Goal: Information Seeking & Learning: Learn about a topic

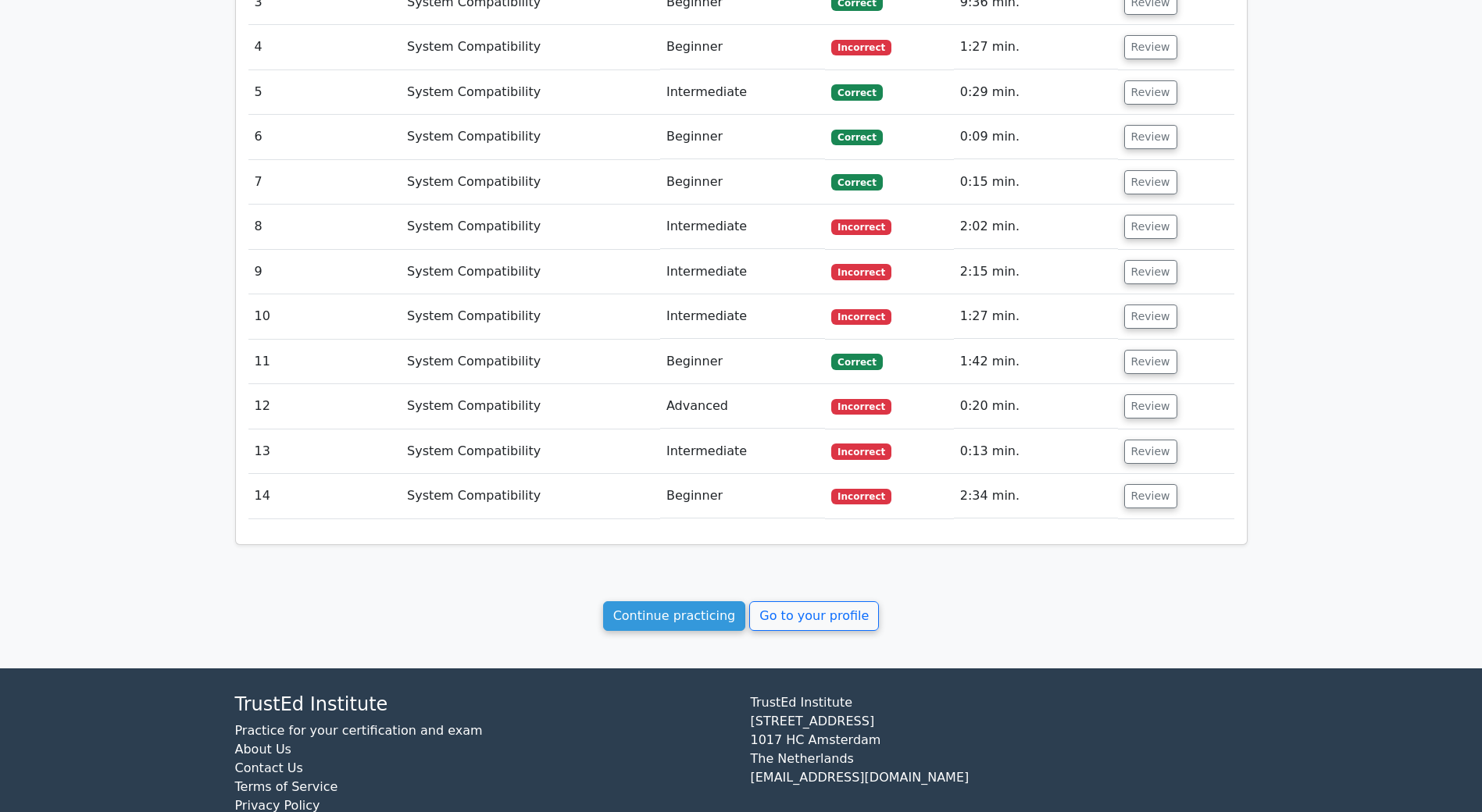
scroll to position [1569, 0]
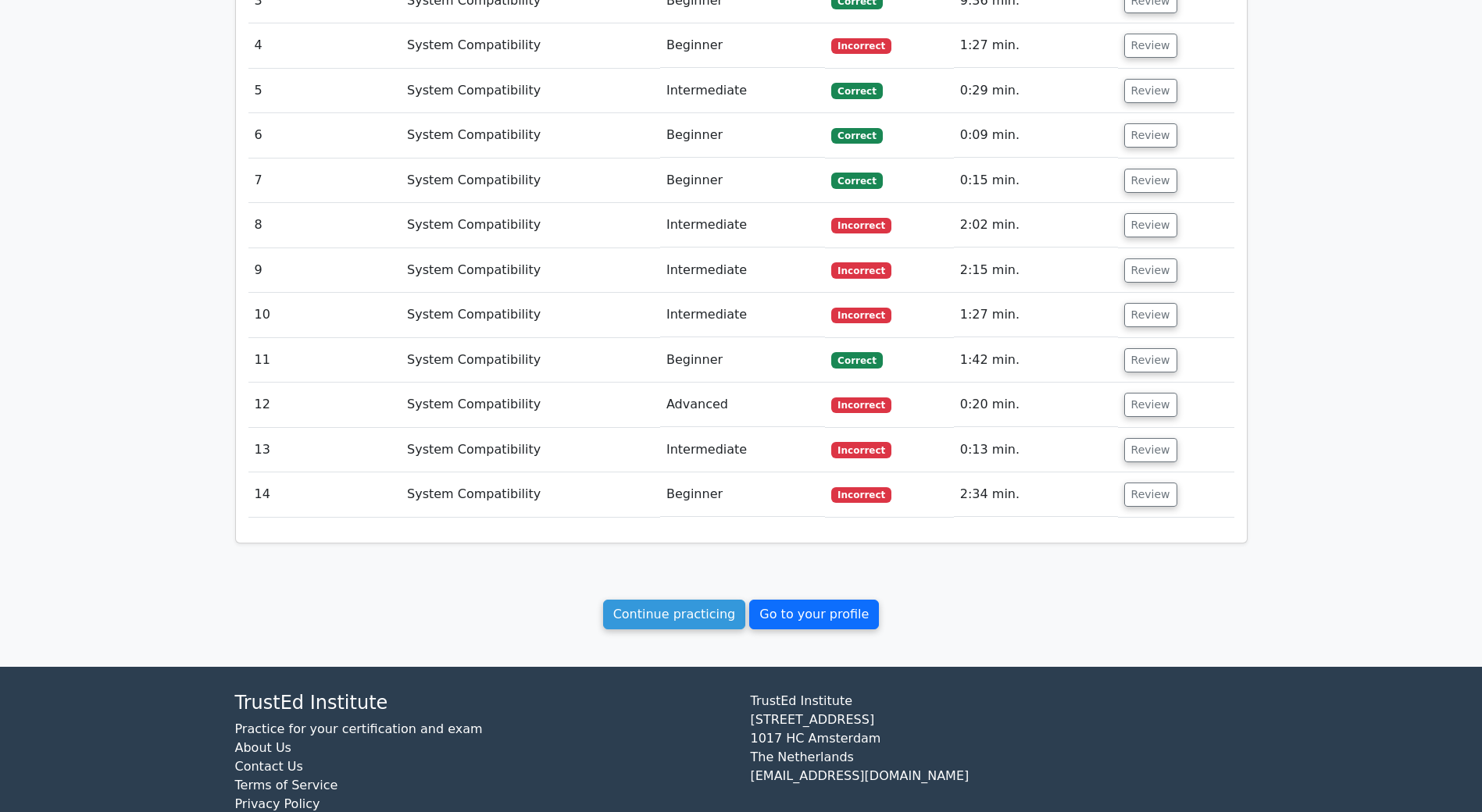
click at [838, 599] on link "Go to your profile" at bounding box center [813, 614] width 129 height 30
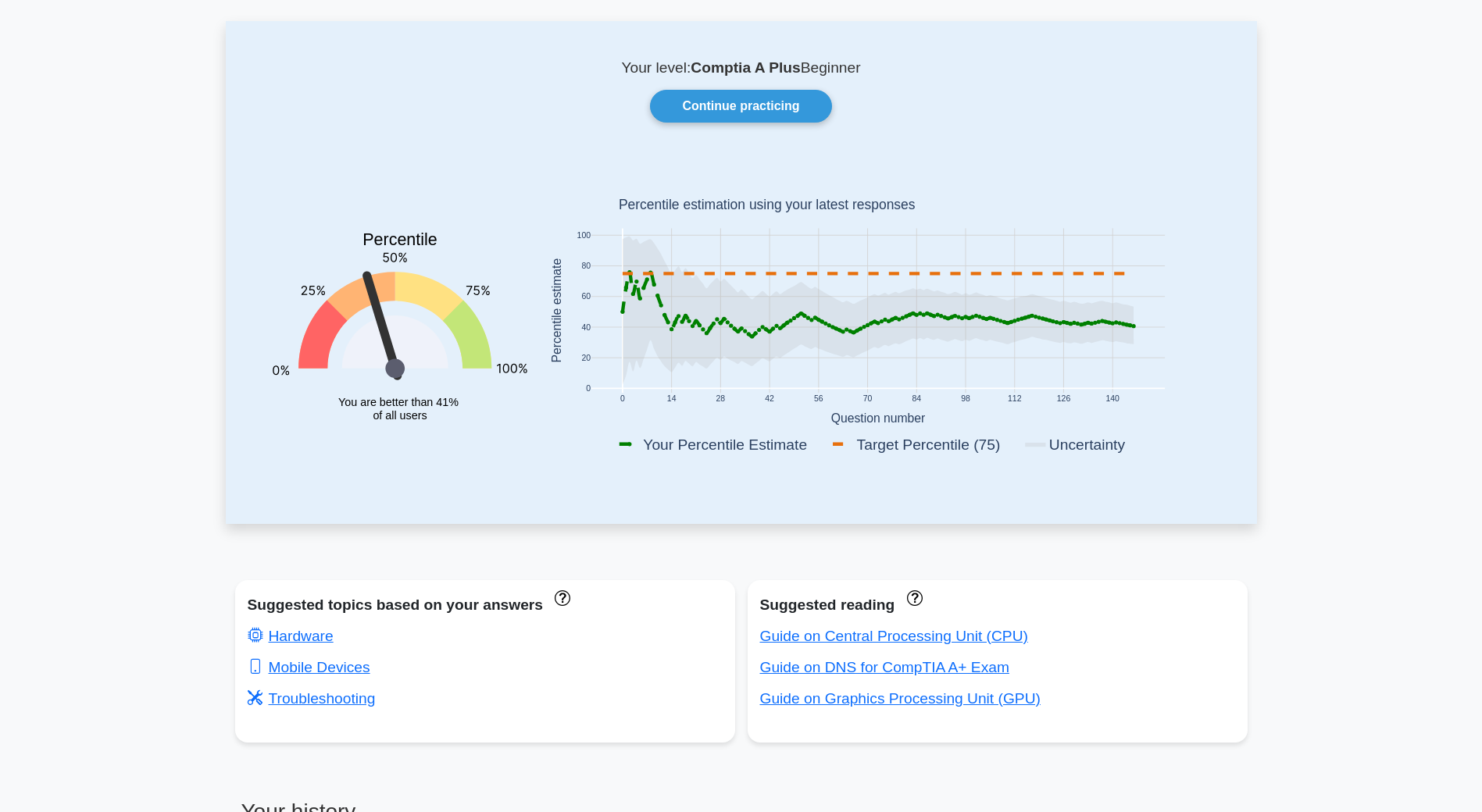
scroll to position [234, 0]
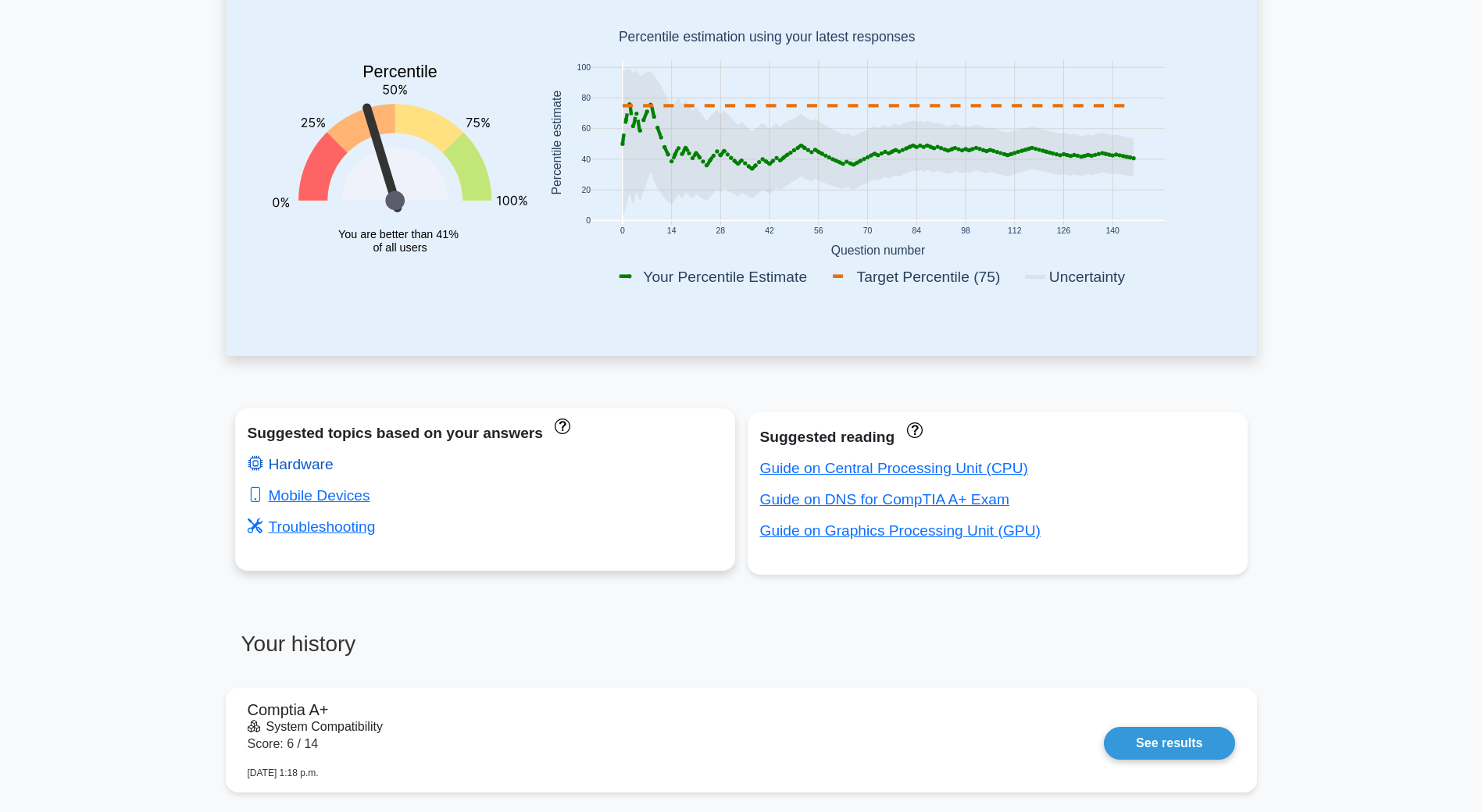
click at [282, 461] on link "Hardware" at bounding box center [291, 464] width 86 height 16
